Goal: Book appointment/travel/reservation

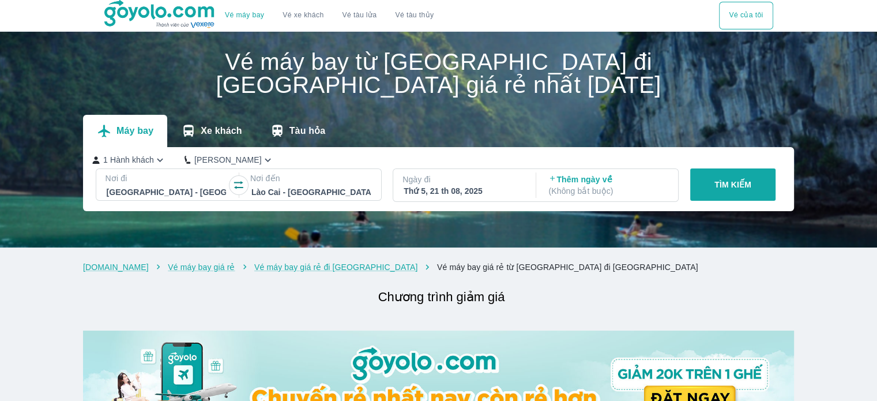
click at [650, 185] on p "( Không bắt buộc )" at bounding box center [607, 191] width 119 height 12
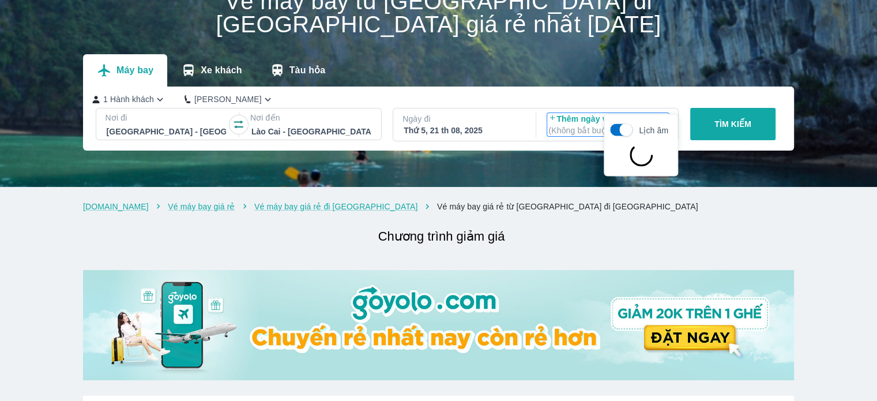
scroll to position [66, 0]
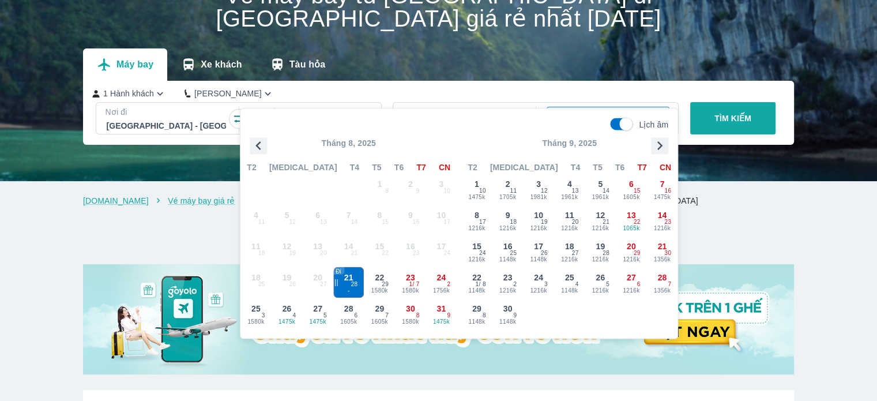
click at [503, 119] on div "Thứ 5, 21 th 08, 2025" at bounding box center [463, 125] width 119 height 12
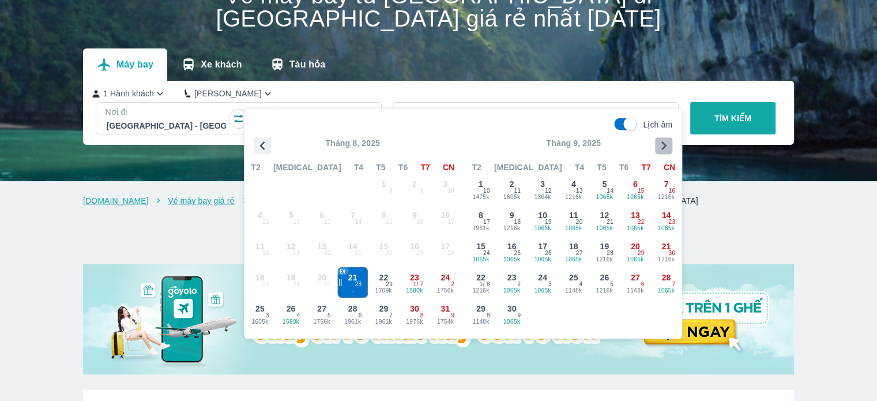
click at [659, 145] on icon "button" at bounding box center [663, 145] width 17 height 17
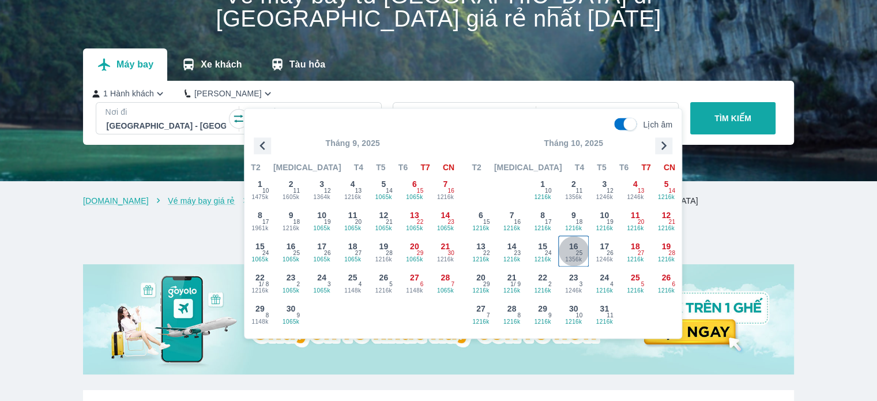
click at [573, 247] on span "16" at bounding box center [573, 246] width 9 height 12
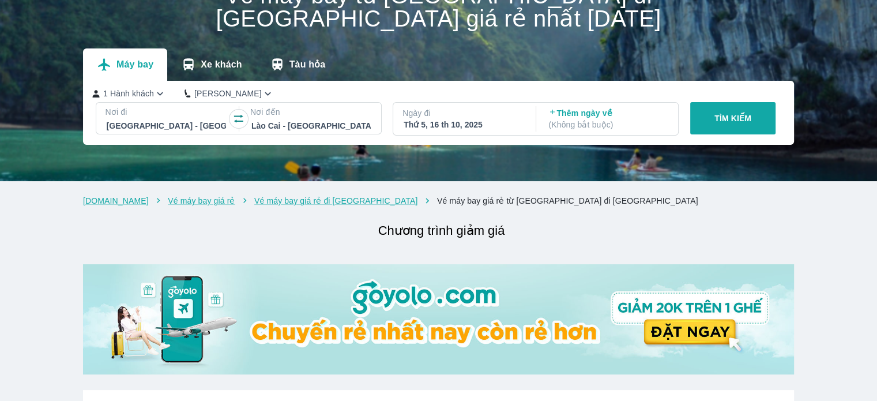
click at [574, 119] on p "( Không bắt buộc )" at bounding box center [607, 125] width 119 height 12
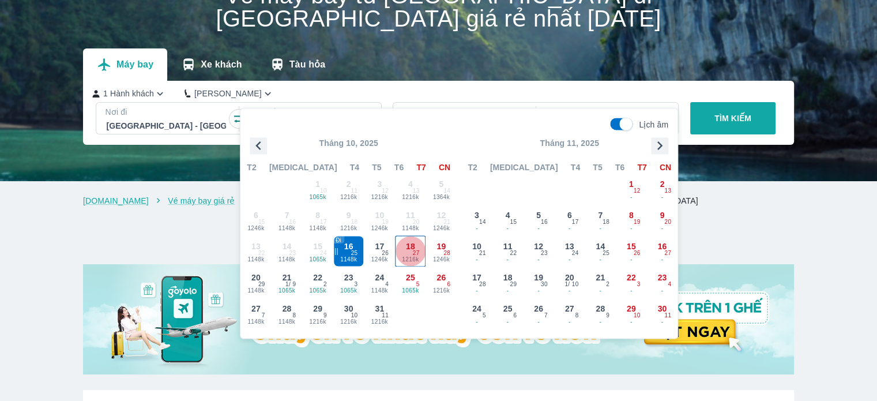
click at [417, 253] on span "27" at bounding box center [416, 252] width 7 height 9
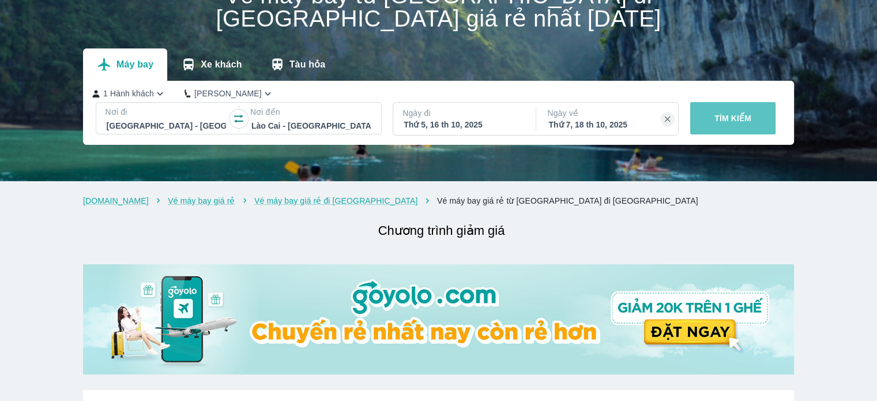
click at [747, 112] on p "TÌM KIẾM" at bounding box center [732, 118] width 37 height 12
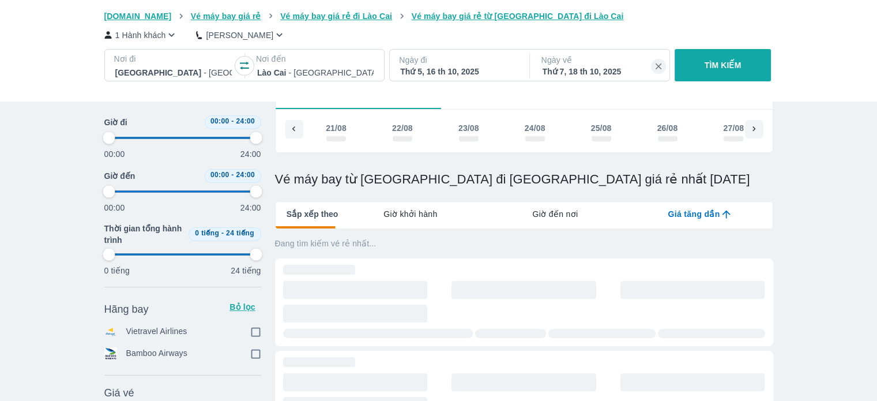
type input "97.9166666666667"
checkbox input "true"
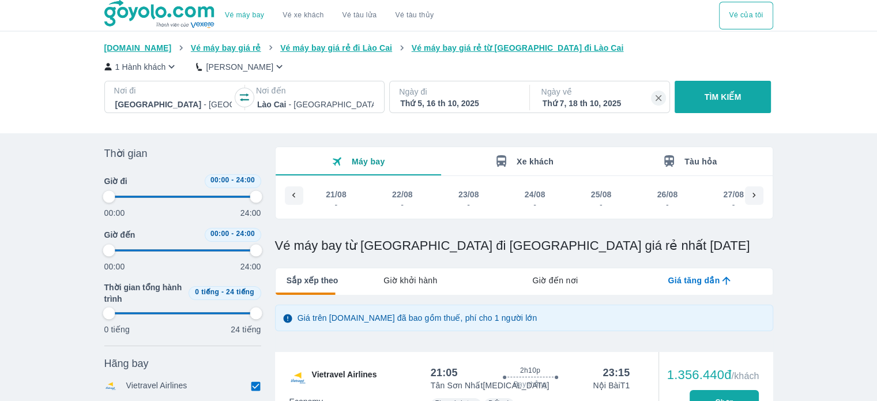
type input "97.9166666666667"
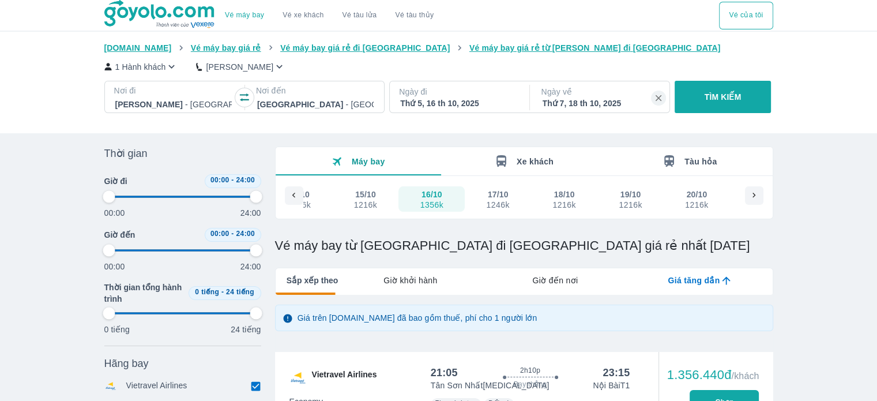
type input "97.9166666666667"
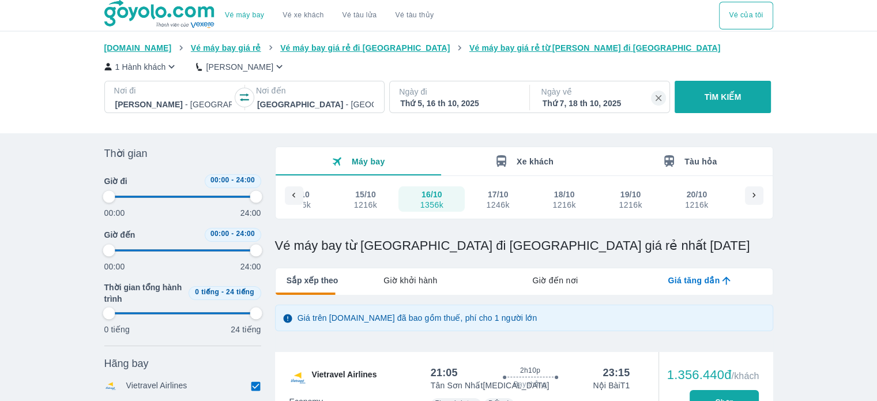
type input "97.9166666666667"
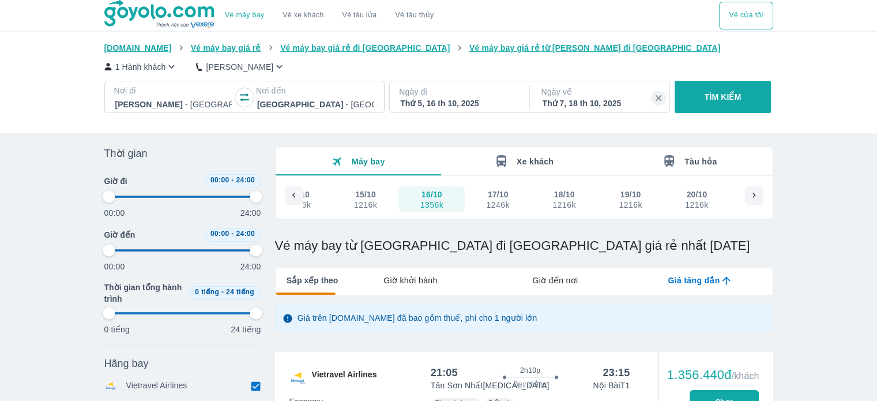
type input "97.9166666666667"
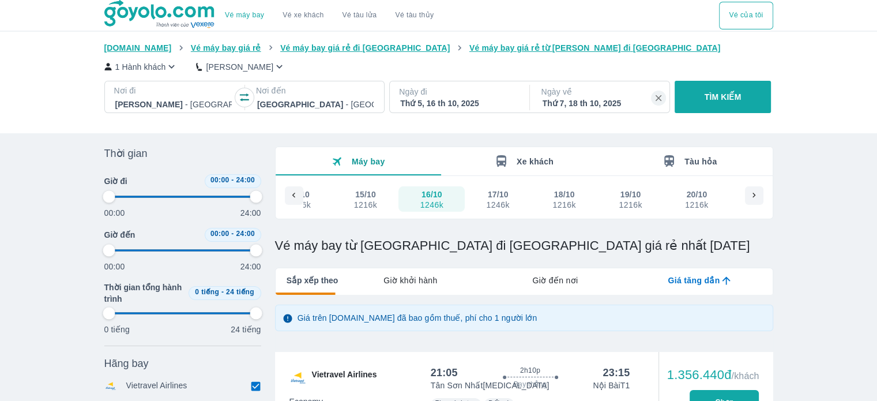
type input "97.9166666666667"
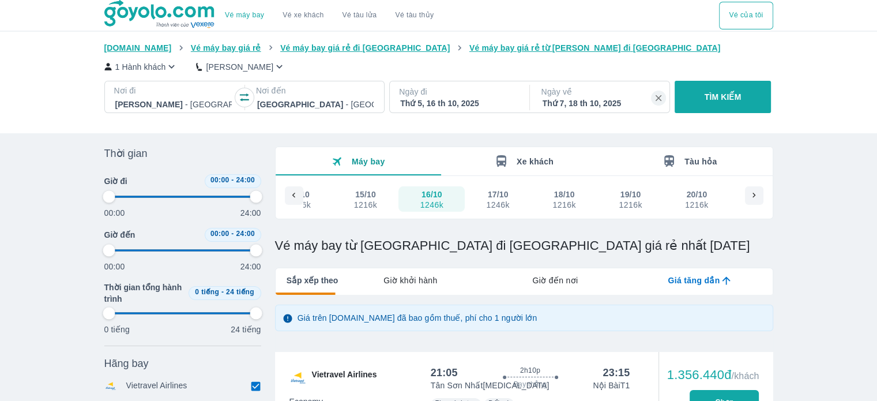
type input "97.9166666666667"
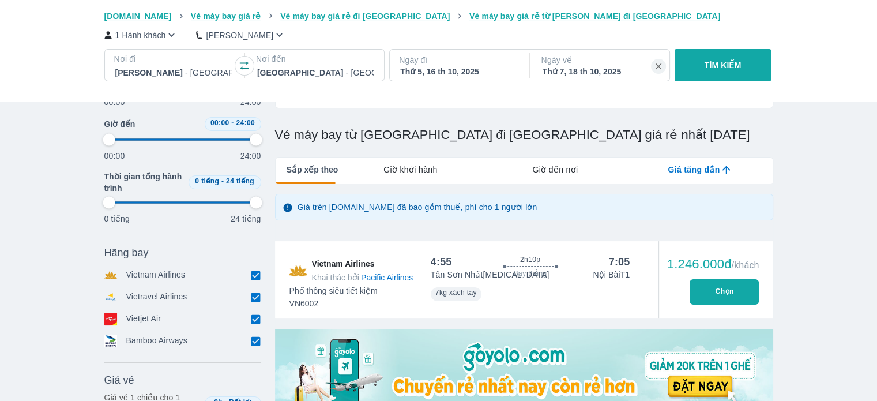
scroll to position [115, 0]
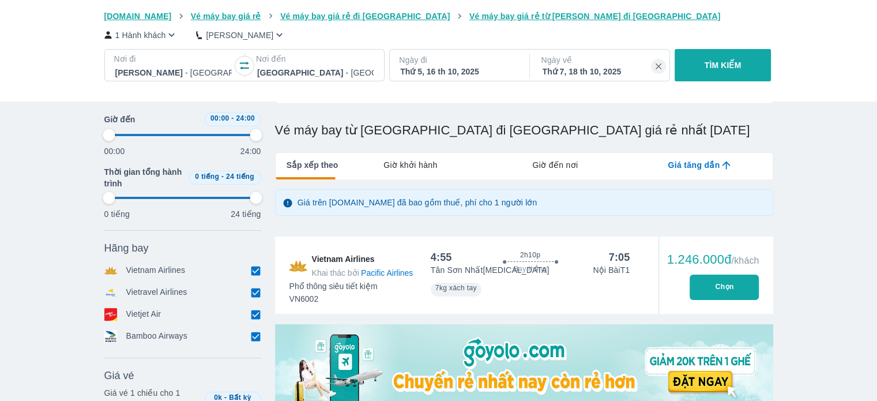
type input "97.9166666666667"
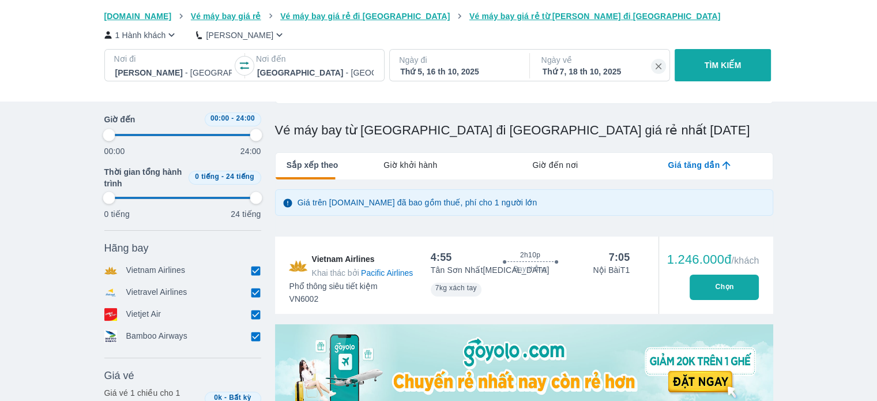
type input "97.9166666666667"
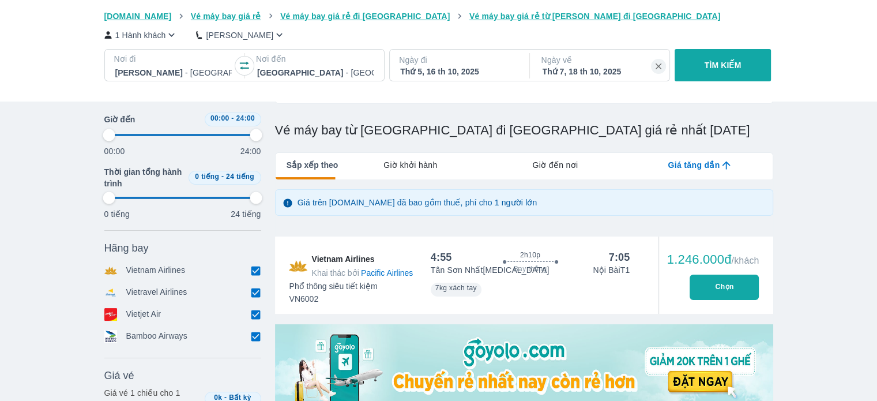
type input "97.9166666666667"
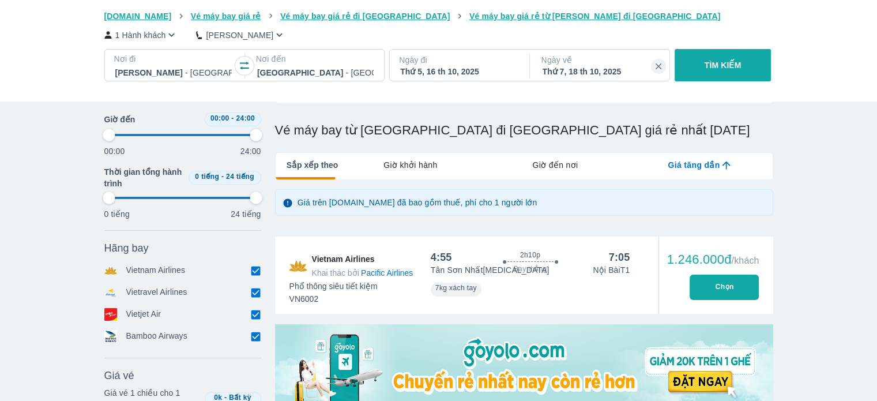
type input "97.9166666666667"
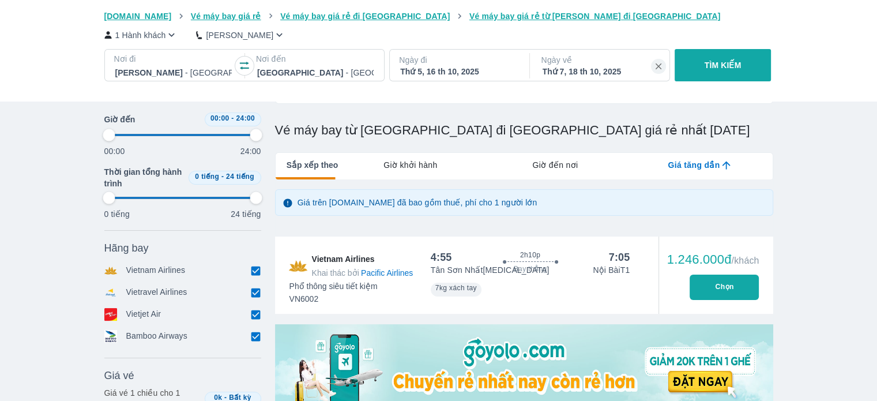
type input "97.9166666666667"
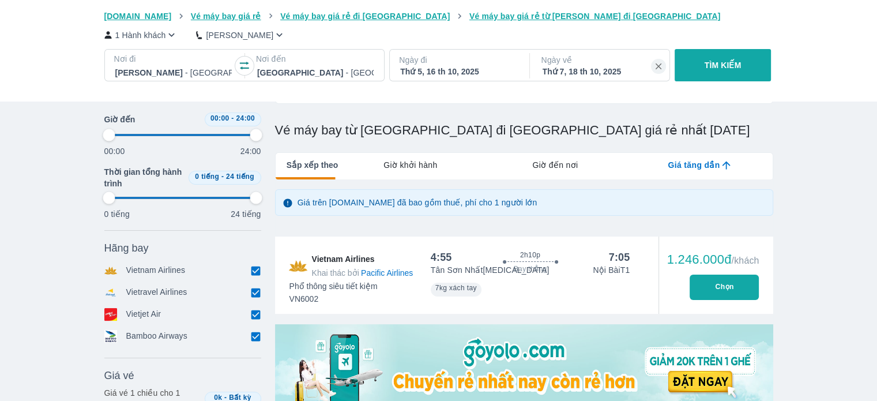
type input "97.9166666666667"
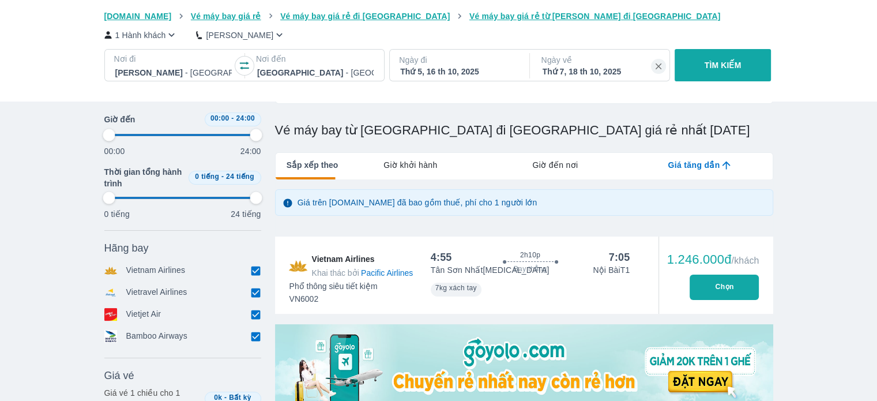
type input "97.9166666666667"
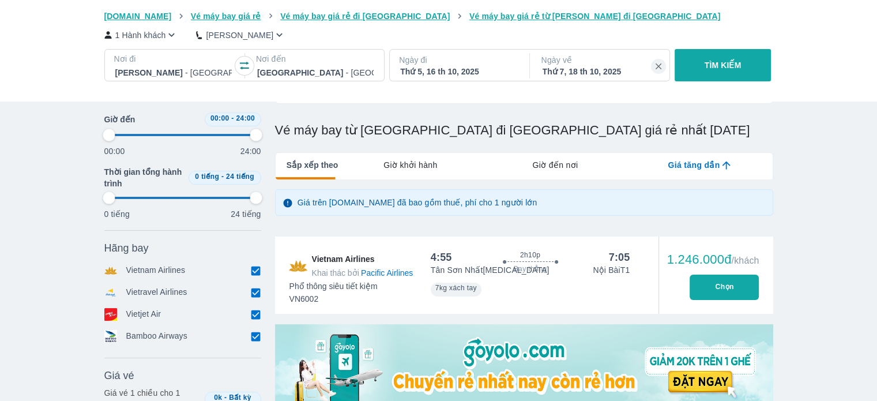
type input "97.9166666666667"
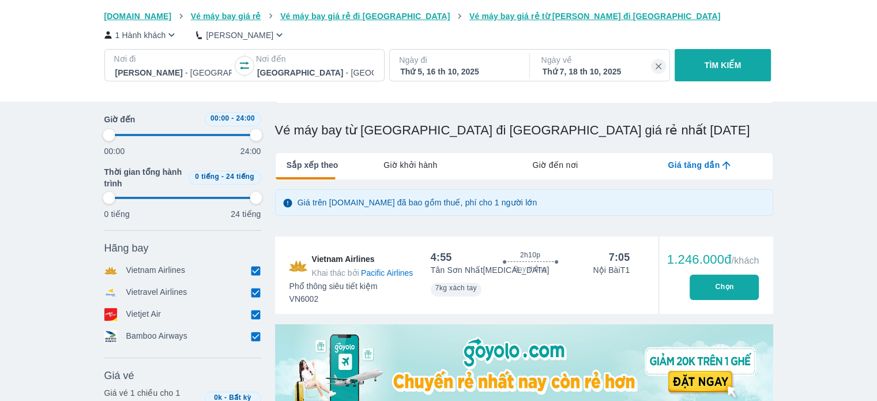
type input "97.9166666666667"
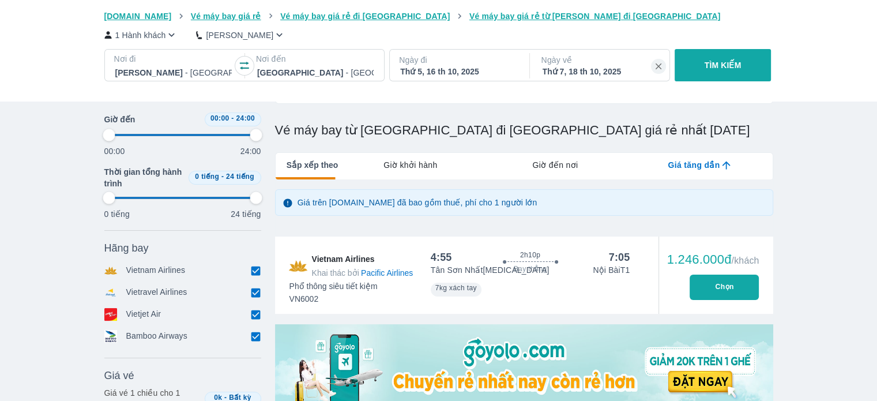
type input "97.9166666666667"
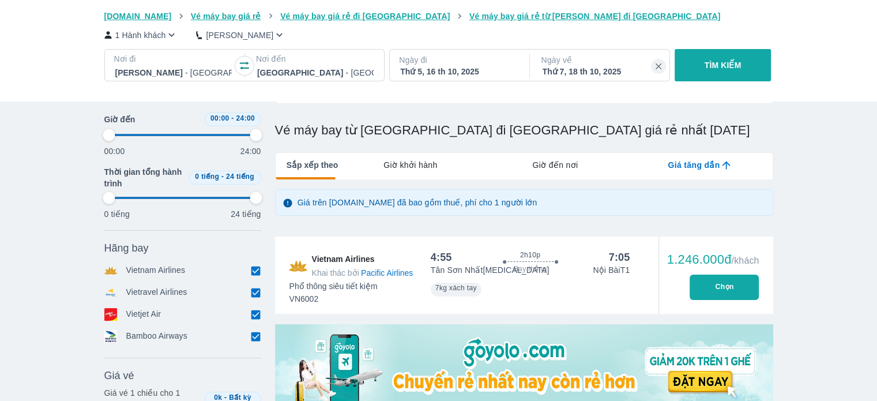
type input "97.9166666666667"
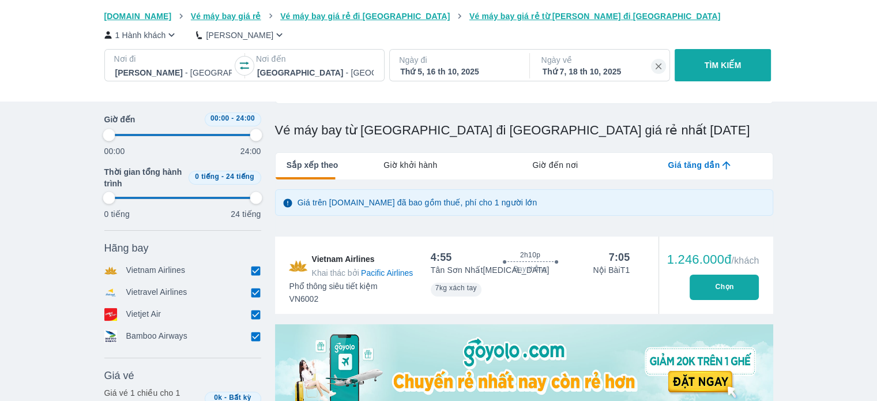
type input "97.9166666666667"
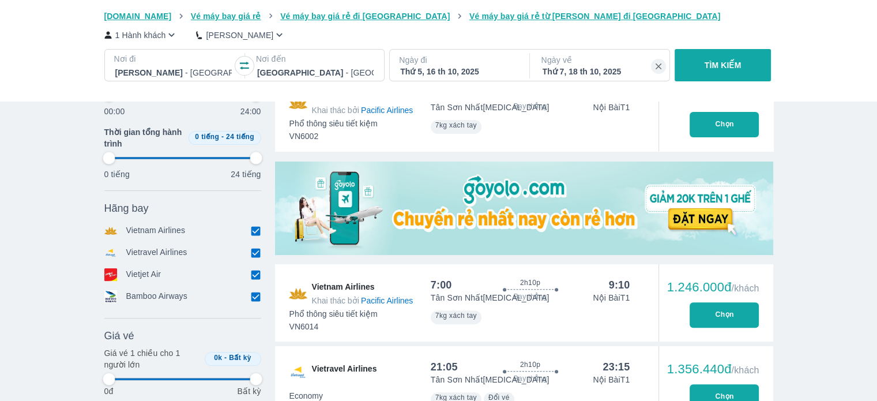
scroll to position [288, 0]
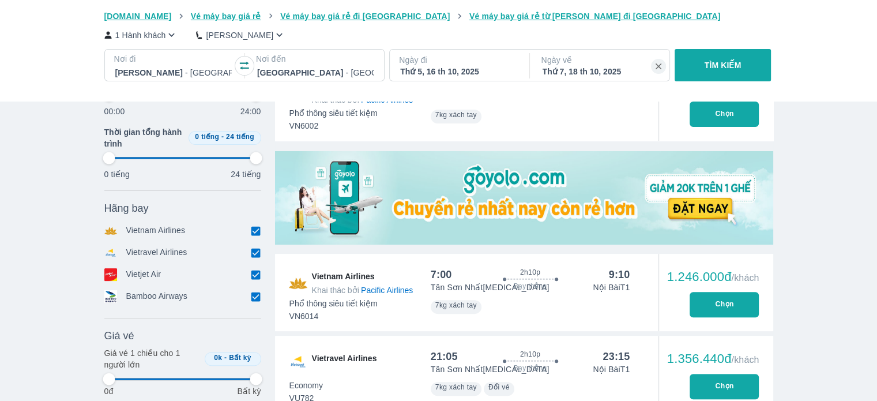
type input "97.9166666666667"
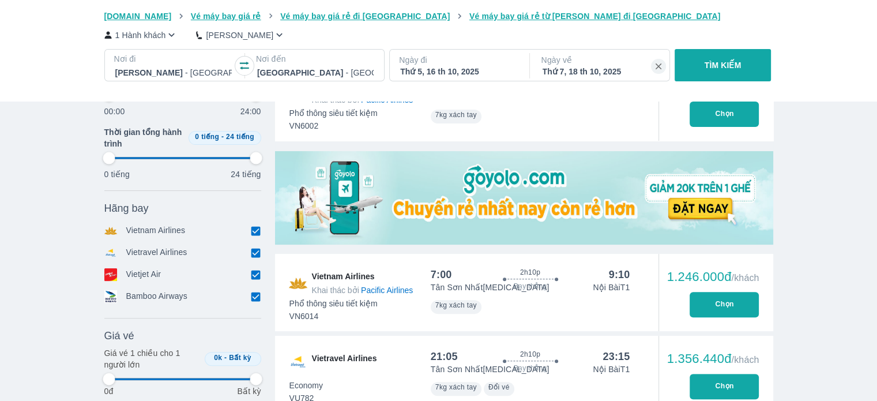
type input "97.9166666666667"
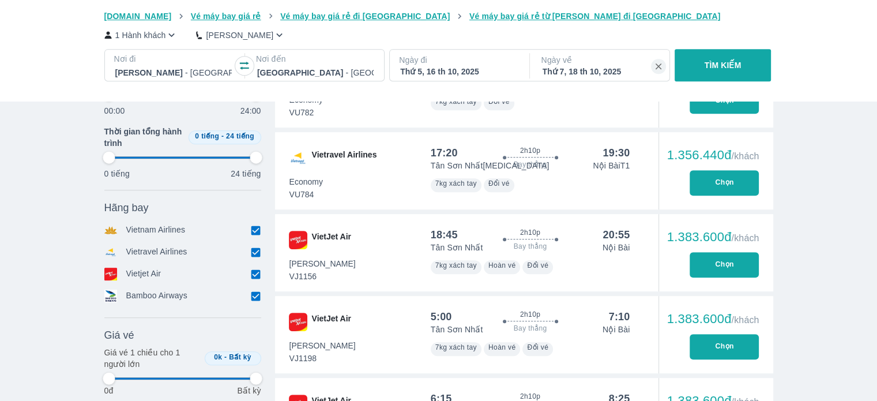
scroll to position [576, 0]
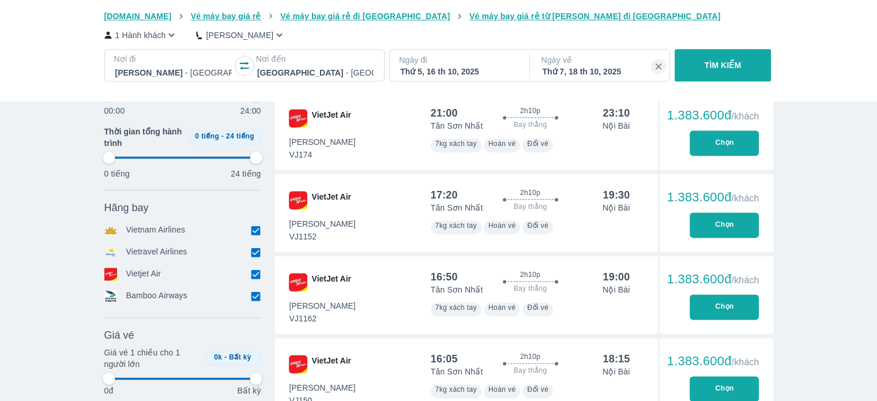
type input "97.9166666666667"
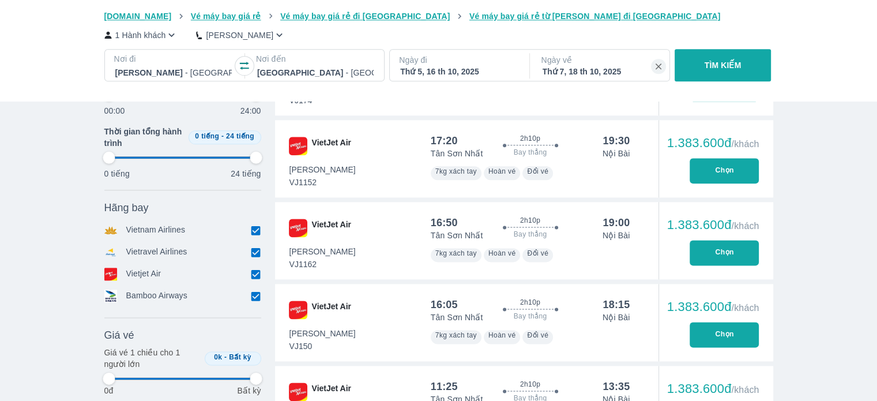
type input "97.9166666666667"
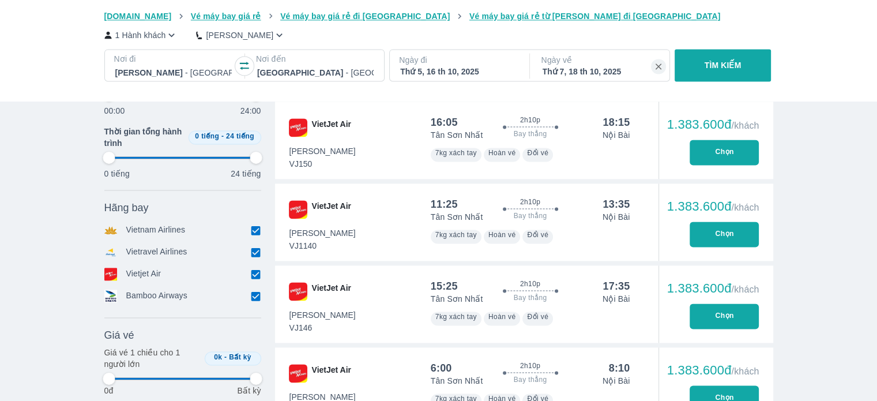
type input "97.9166666666667"
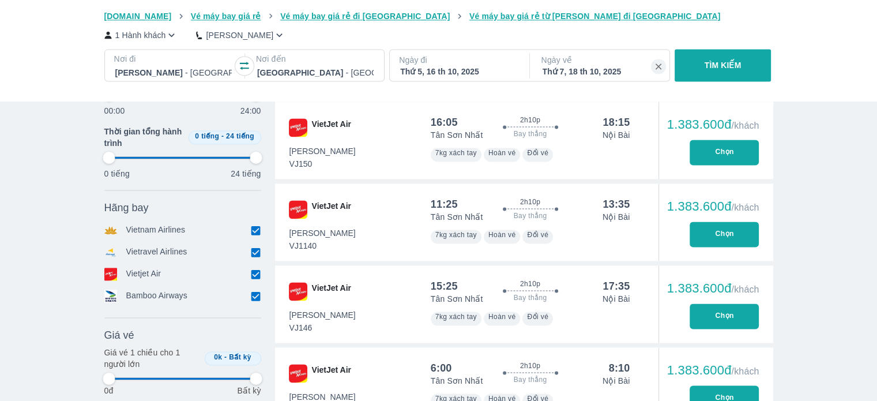
type input "97.9166666666667"
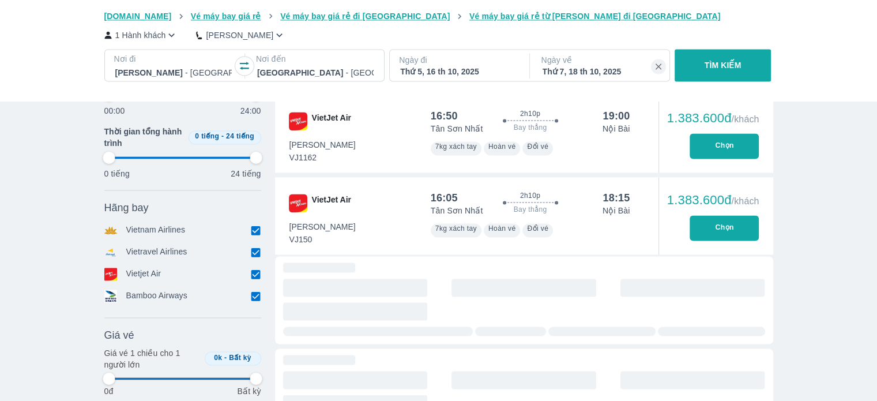
scroll to position [1845, 0]
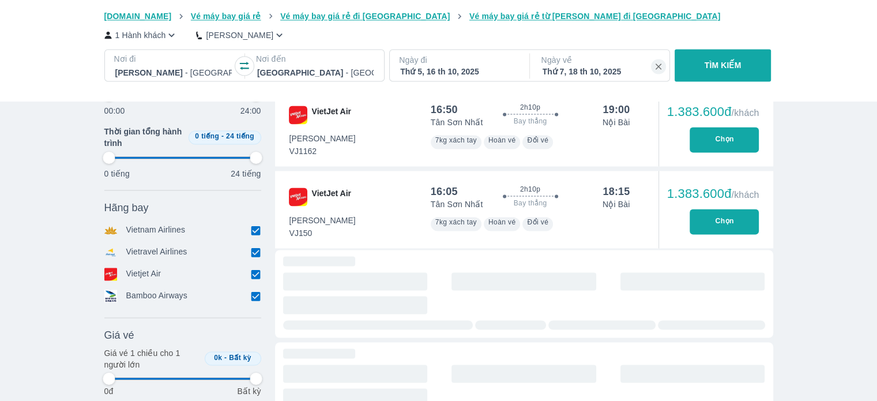
type input "97.9166666666667"
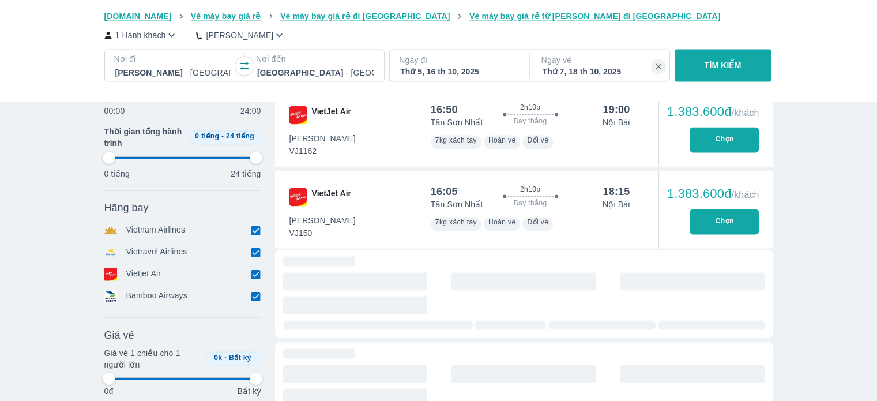
type input "97.9166666666667"
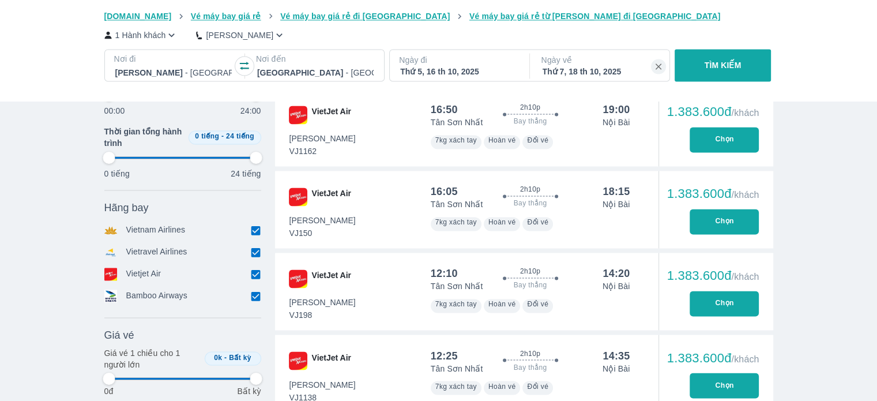
type input "97.9166666666667"
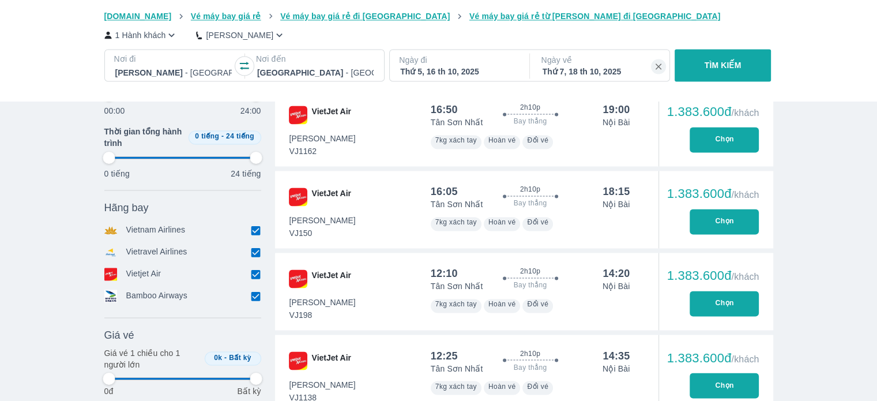
type input "97.9166666666667"
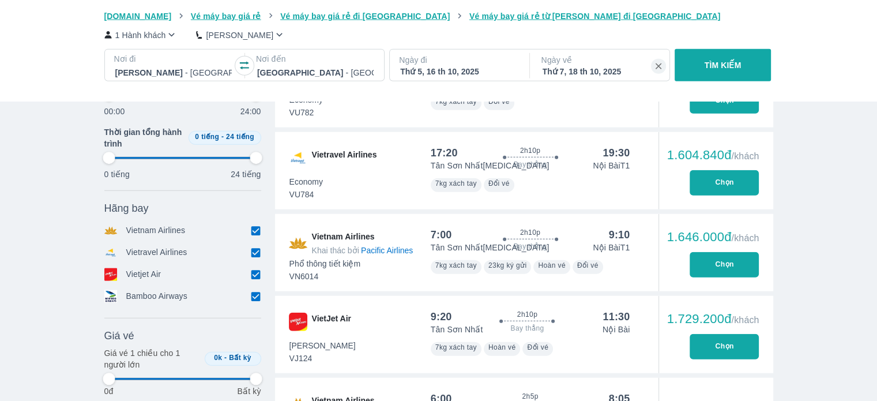
type input "97.9166666666667"
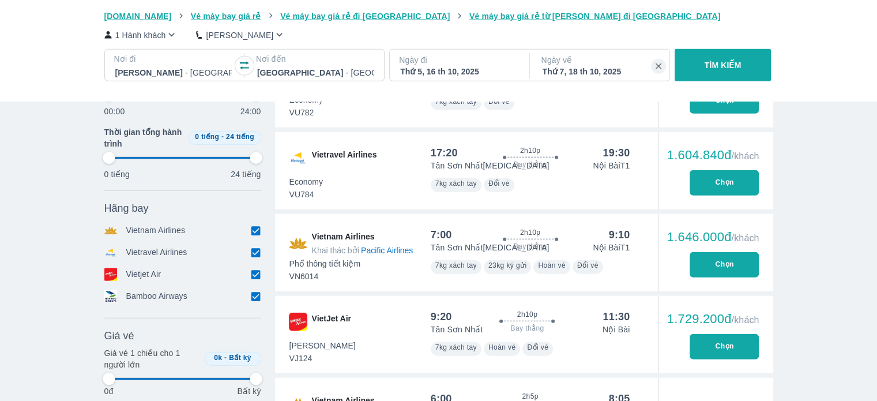
type input "97.9166666666667"
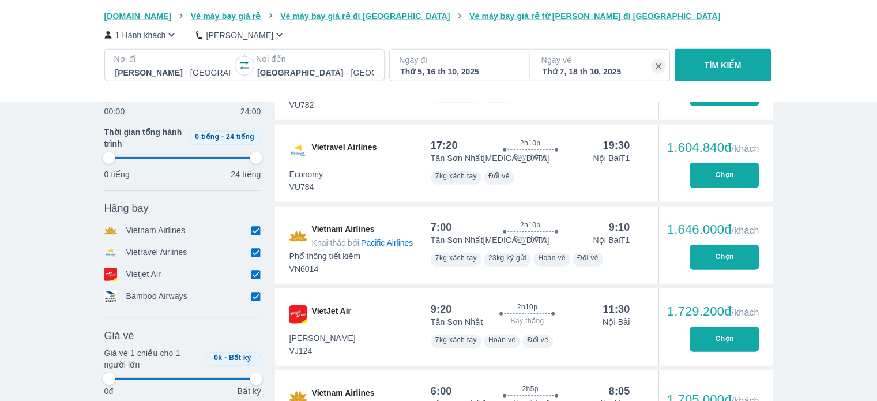
type input "97.9166666666667"
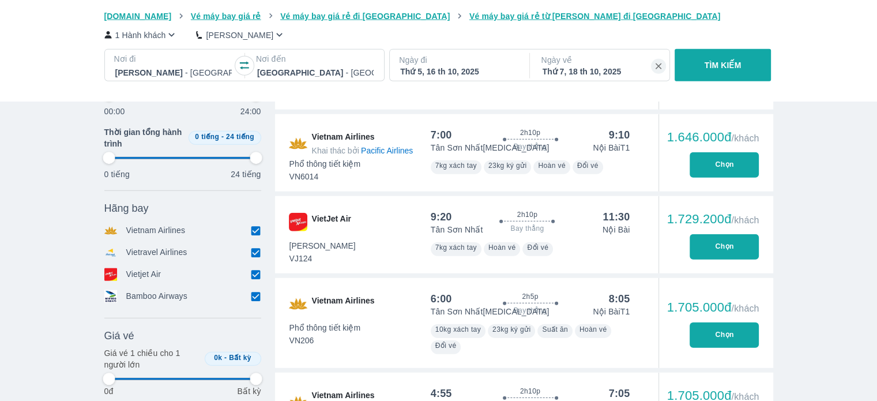
type input "97.9166666666667"
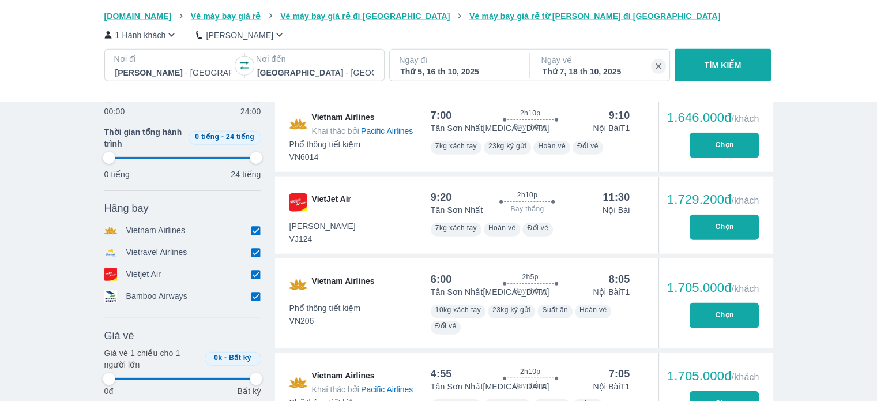
type input "97.9166666666667"
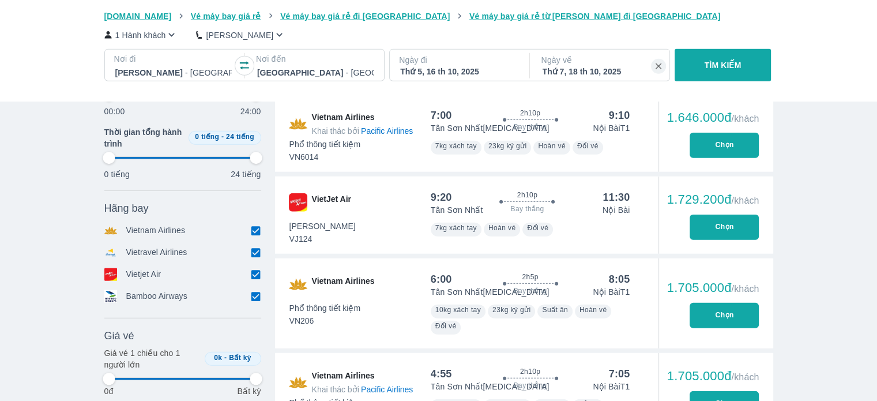
type input "97.9166666666667"
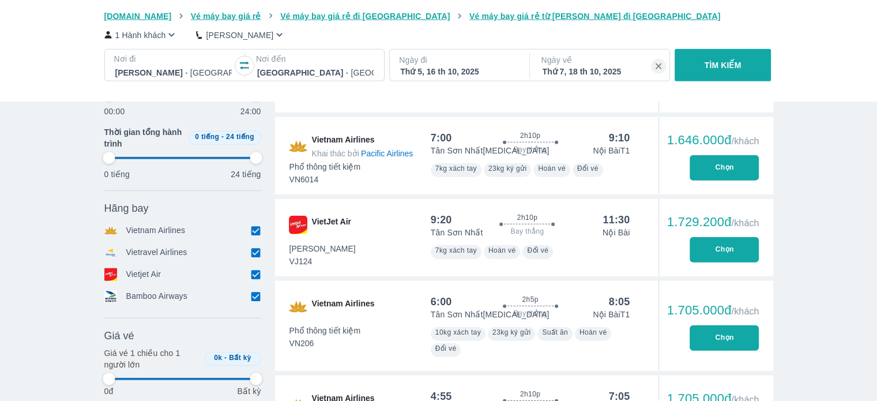
type input "97.9166666666667"
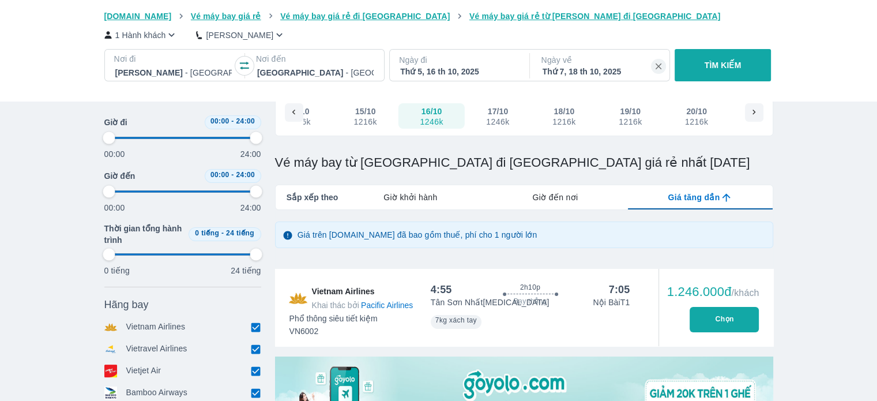
scroll to position [0, 0]
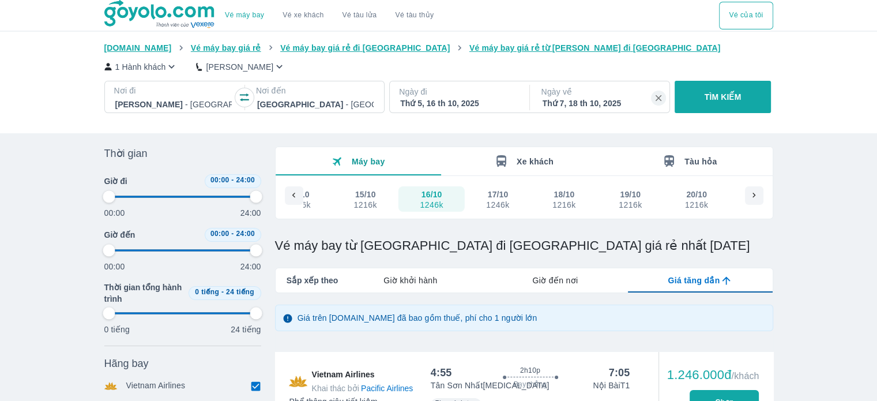
type input "97.9166666666667"
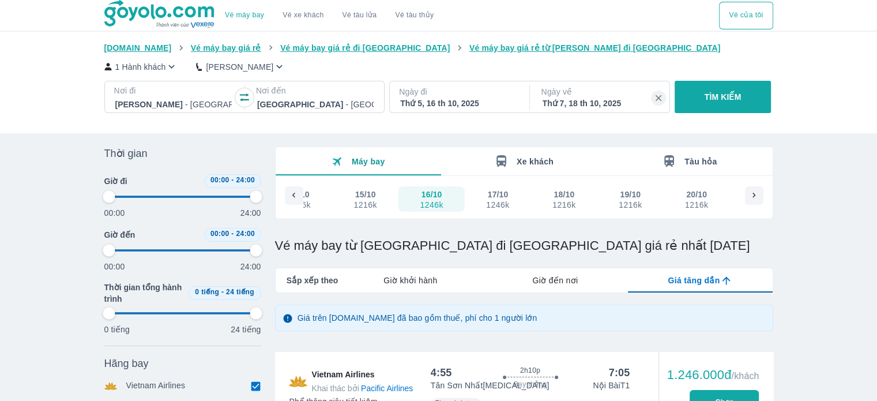
type input "97.9166666666667"
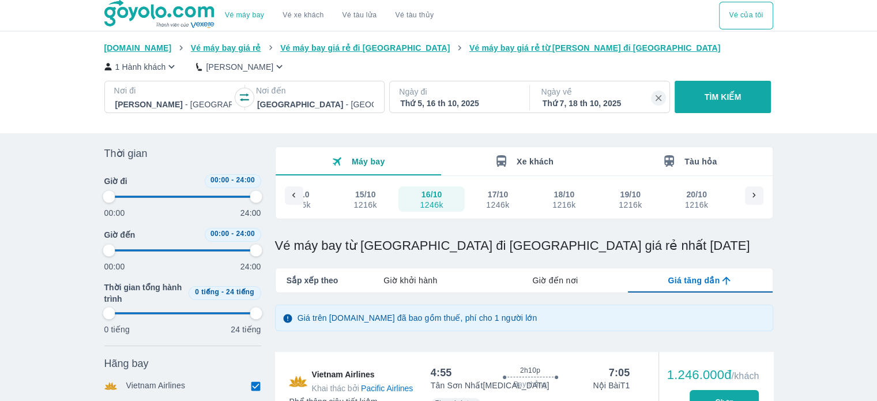
type input "97.9166666666667"
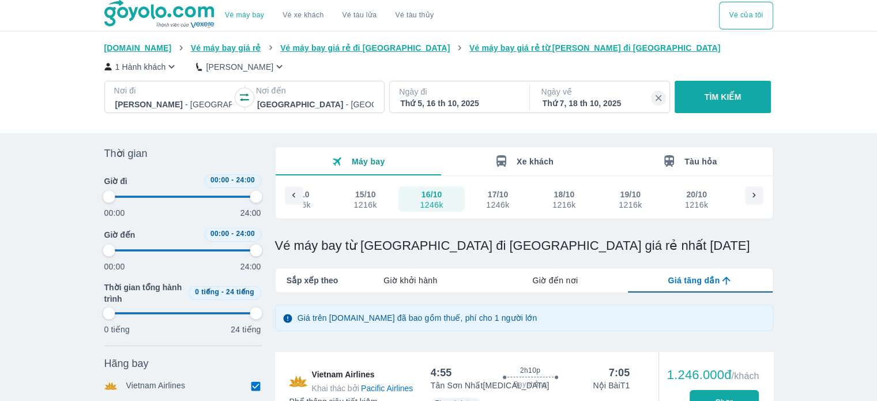
type input "97.9166666666667"
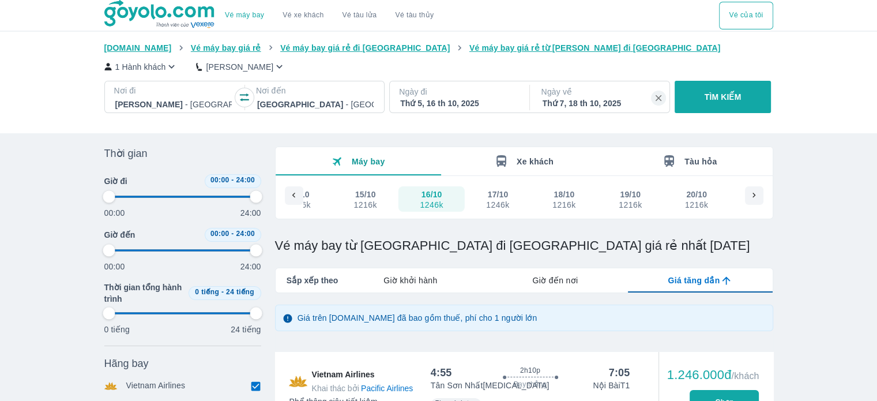
type input "97.9166666666667"
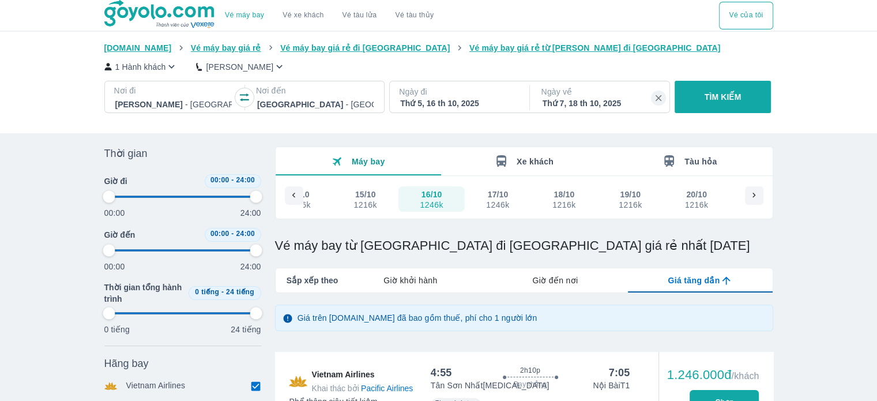
type input "97.9166666666667"
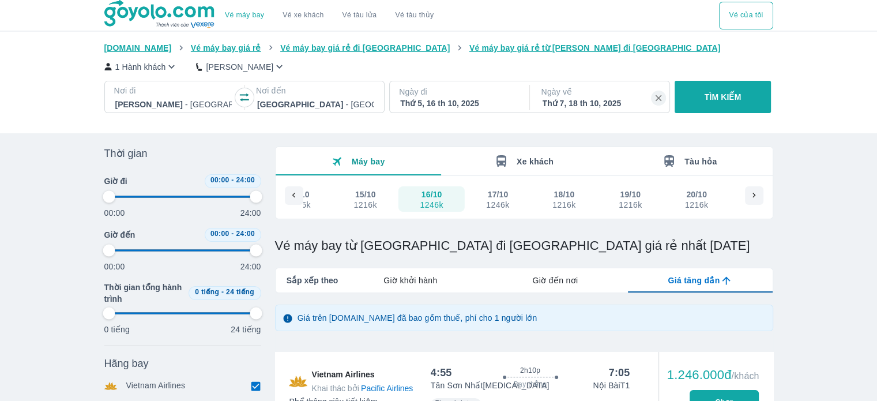
type input "97.9166666666667"
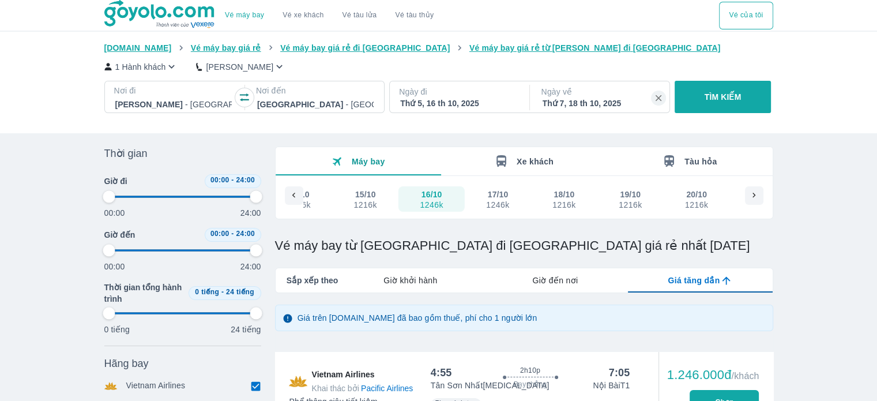
type input "97.9166666666667"
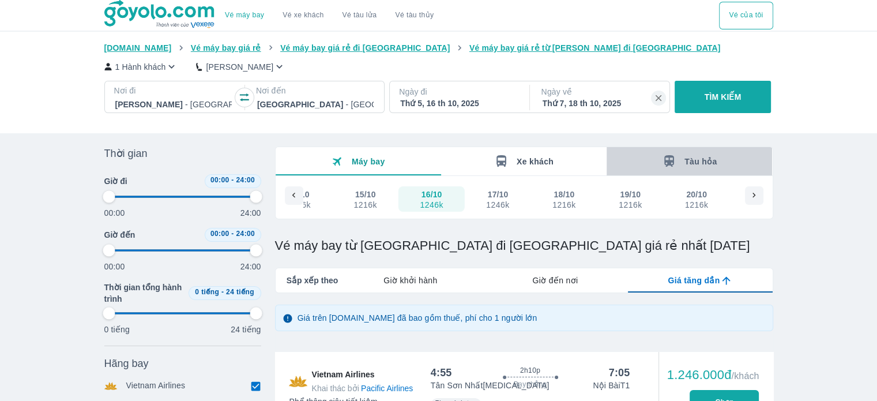
type input "97.9166666666667"
click at [669, 156] on icon "button" at bounding box center [669, 161] width 10 height 12
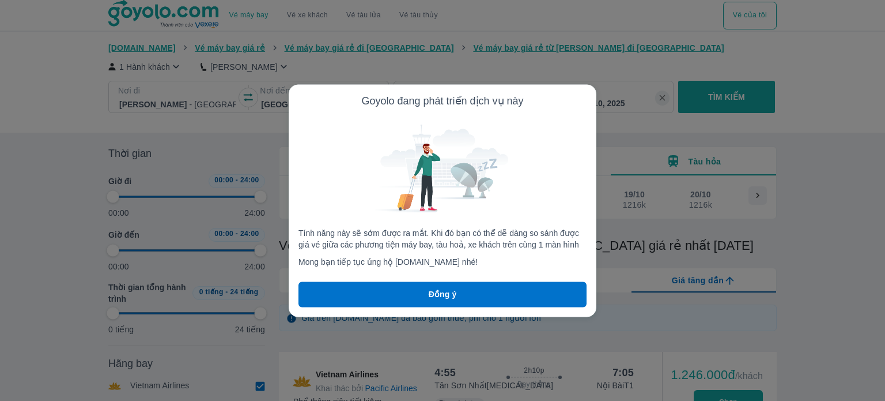
type input "97.9166666666667"
click at [501, 281] on button "Đồng ý" at bounding box center [443, 293] width 288 height 25
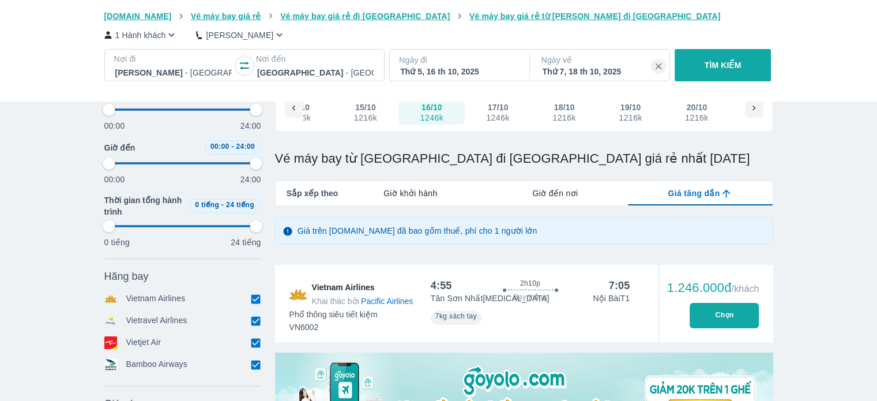
type input "97.9166666666667"
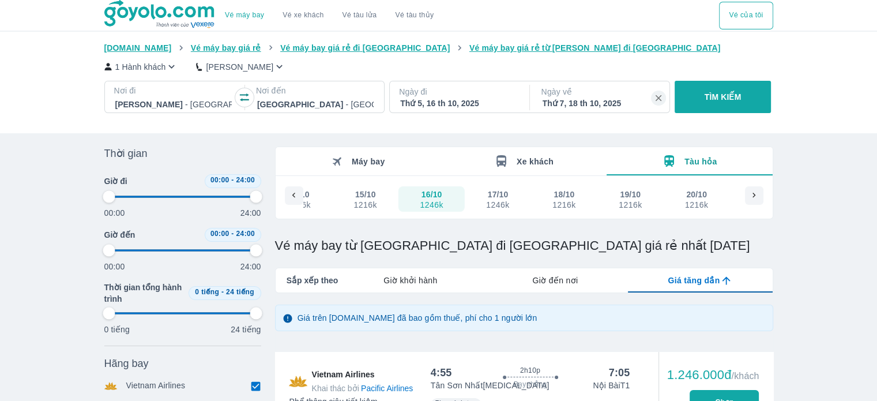
click at [684, 161] on div "Tàu hỏa" at bounding box center [689, 161] width 55 height 14
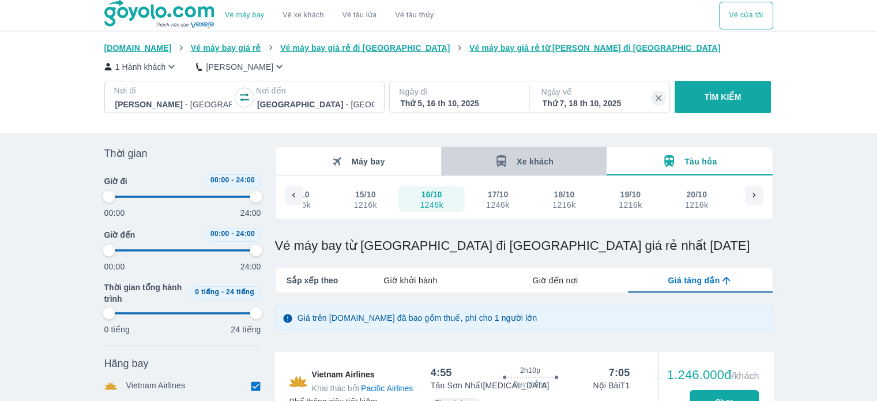
click at [537, 163] on span "Xe khách" at bounding box center [535, 161] width 37 height 9
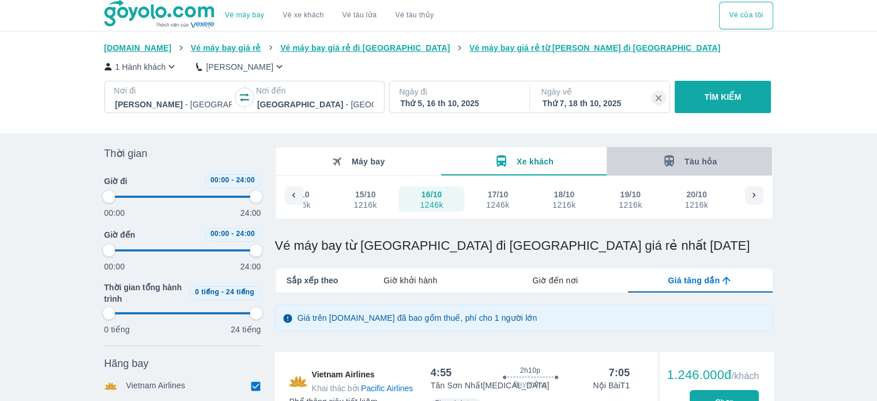
click at [702, 172] on button "Tàu hỏa" at bounding box center [688, 161] width 165 height 28
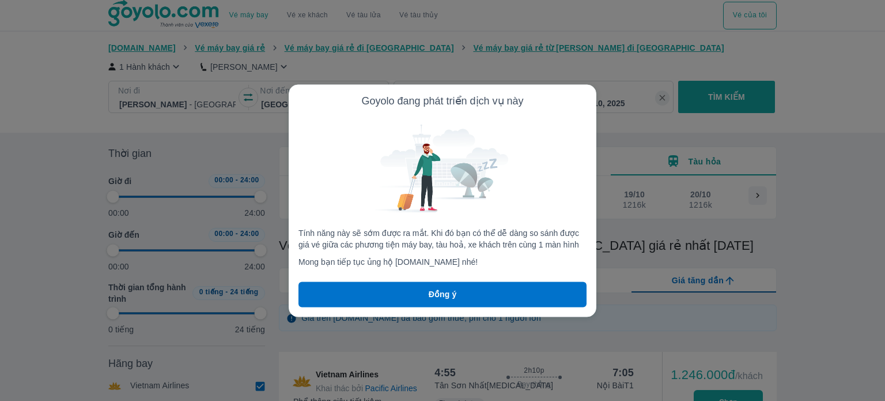
click at [478, 281] on button "Đồng ý" at bounding box center [443, 293] width 288 height 25
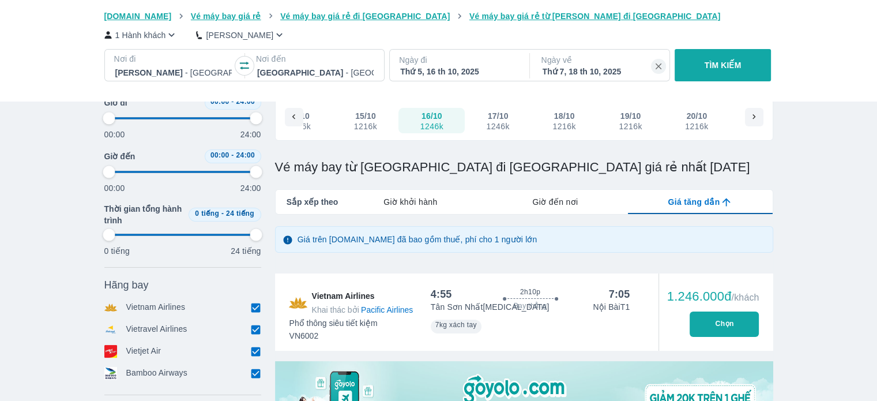
scroll to position [58, 0]
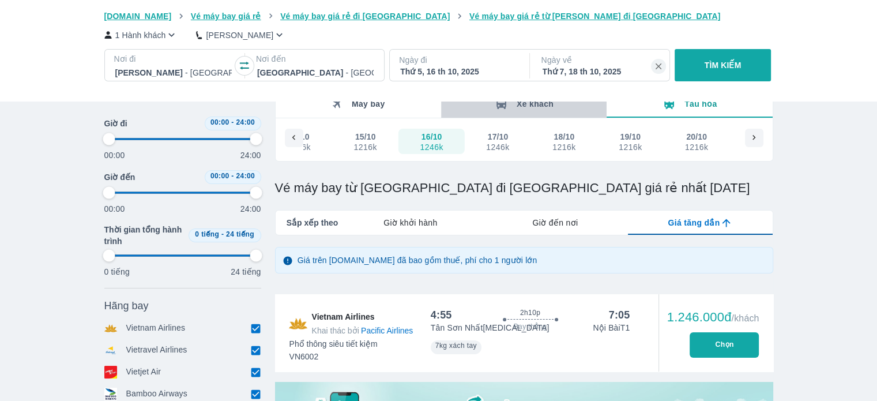
click at [535, 107] on span "Xe khách" at bounding box center [535, 103] width 37 height 9
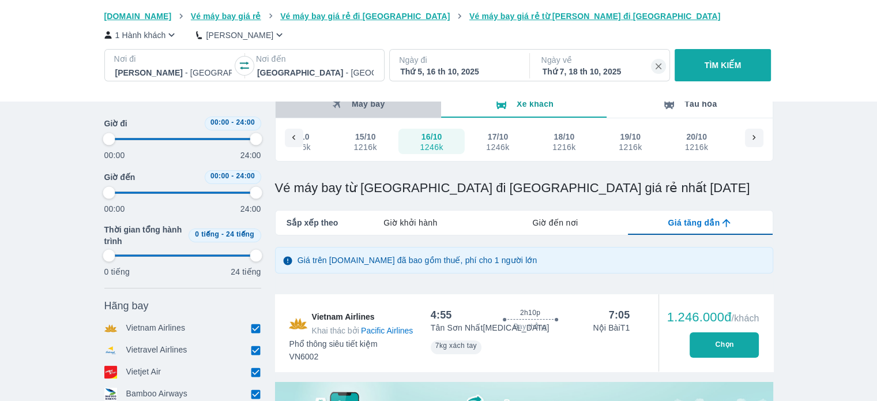
click at [386, 103] on button "Máy bay" at bounding box center [358, 103] width 165 height 28
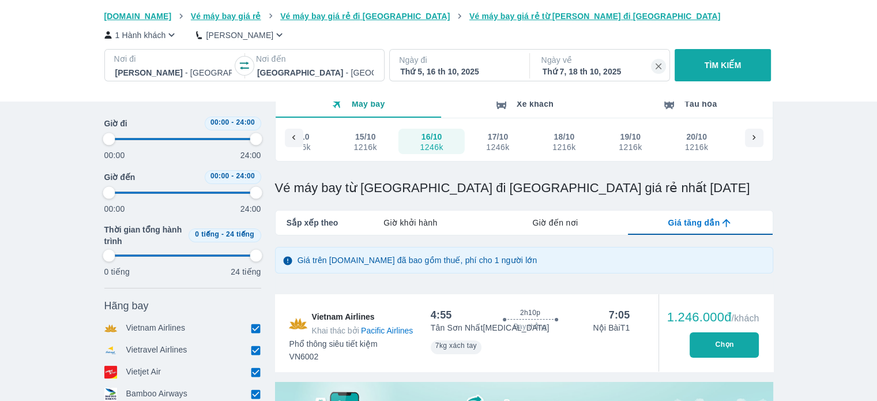
click at [505, 108] on icon "button" at bounding box center [501, 103] width 10 height 12
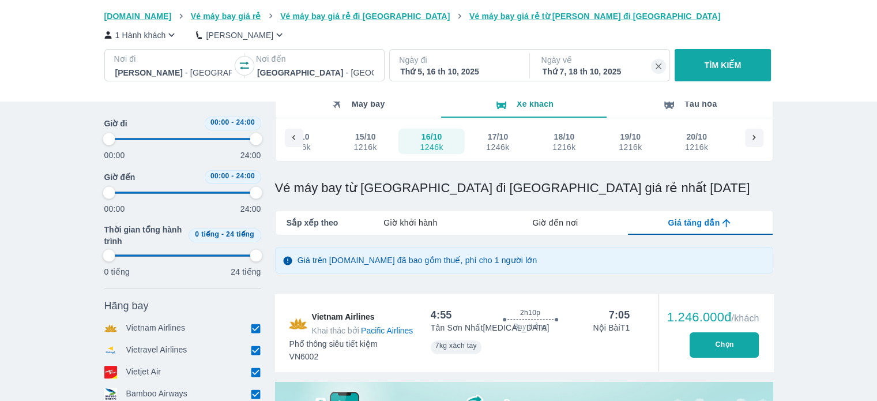
click at [521, 103] on span "Xe khách" at bounding box center [535, 103] width 37 height 9
click at [525, 103] on span "Xe khách" at bounding box center [535, 103] width 37 height 9
click at [443, 144] on div "1246k" at bounding box center [431, 146] width 23 height 9
type input "97.9166666666667"
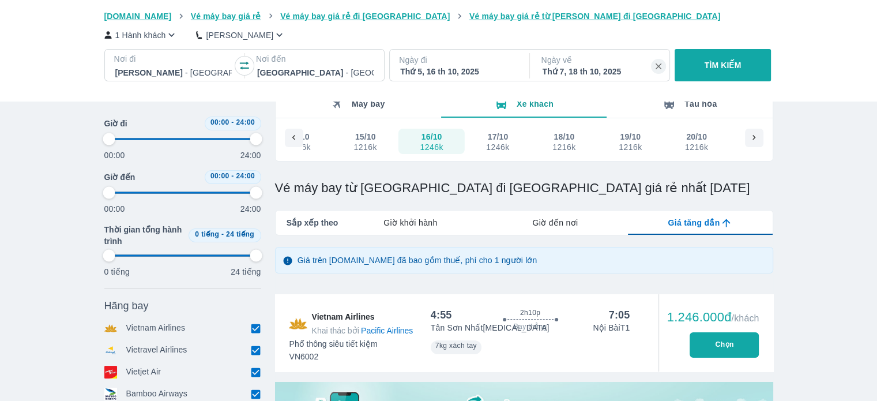
type input "97.9166666666667"
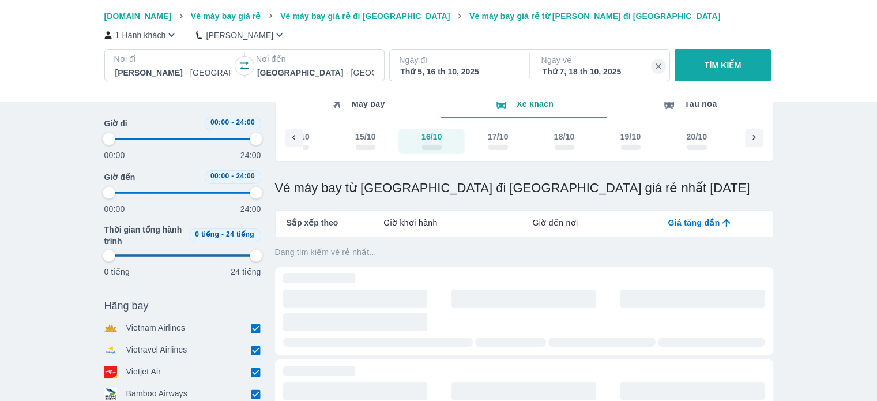
type input "97.9166666666667"
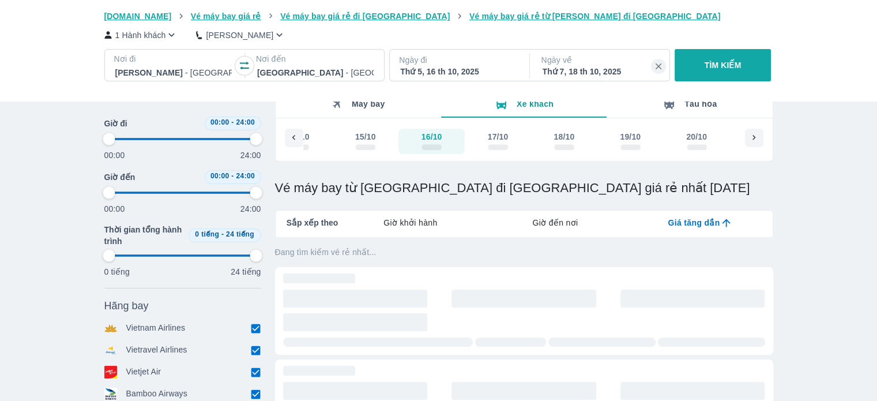
type input "97.9166666666667"
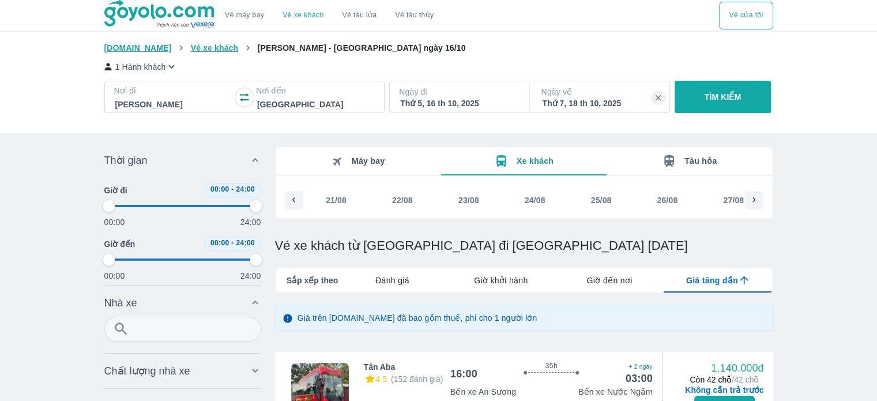
scroll to position [0, 3613]
